Goal: Transaction & Acquisition: Purchase product/service

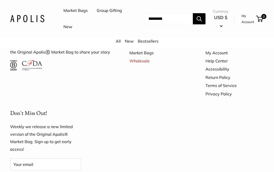
scroll to position [2681, 0]
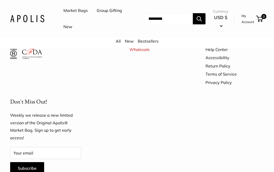
click at [146, 20] on input "Search..." at bounding box center [168, 18] width 48 height 11
type input "*******"
click at [199, 19] on button "Search" at bounding box center [199, 18] width 13 height 11
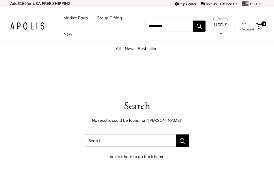
click at [145, 24] on input "Search..." at bounding box center [168, 26] width 48 height 11
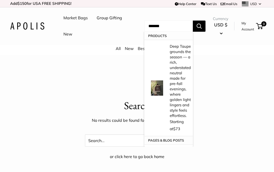
type input "******"
click at [199, 26] on button "Search" at bounding box center [199, 26] width 13 height 11
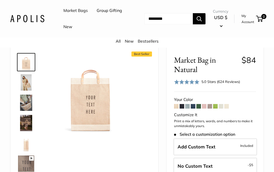
scroll to position [21, 0]
click at [27, 102] on img at bounding box center [26, 103] width 16 height 16
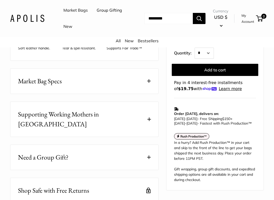
scroll to position [268, 0]
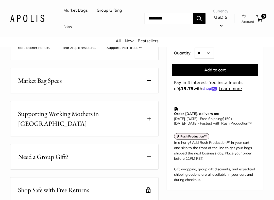
click at [112, 110] on span "Supporting Working Mothers in Bangladesh" at bounding box center [81, 119] width 127 height 20
